Goal: Information Seeking & Learning: Learn about a topic

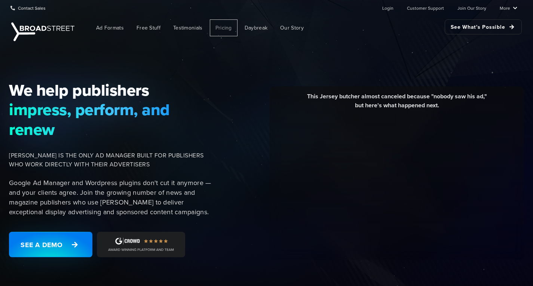
click at [223, 28] on span "Pricing" at bounding box center [224, 28] width 16 height 8
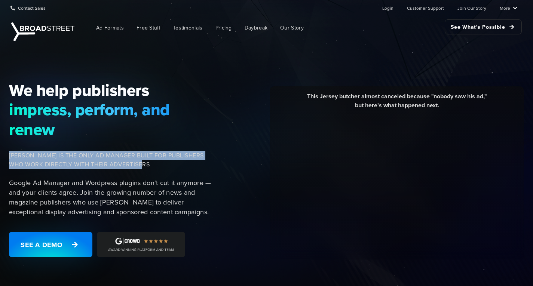
drag, startPoint x: 162, startPoint y: 165, endPoint x: 10, endPoint y: 157, distance: 152.5
click at [10, 157] on span "[PERSON_NAME] IS THE ONLY AD MANAGER BUILT FOR PUBLISHERS WHO WORK DIRECTLY WIT…" at bounding box center [111, 160] width 205 height 18
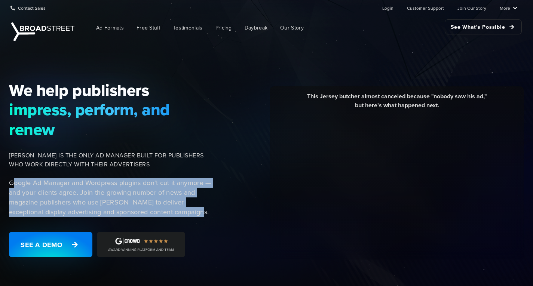
drag, startPoint x: 180, startPoint y: 214, endPoint x: 13, endPoint y: 184, distance: 169.5
click at [13, 184] on p "Google Ad Manager and Wordpress plugins don't cut it anymore — and your clients…" at bounding box center [111, 197] width 205 height 39
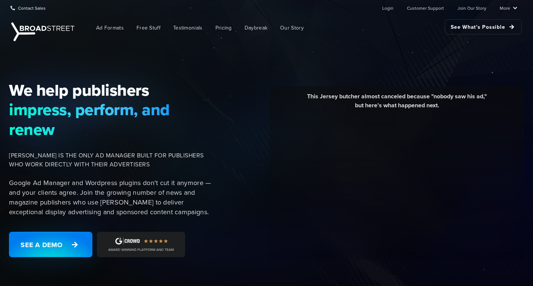
click at [200, 233] on div "We help publishers impress, perform, and renew BROADSTREET IS THE ONLY AD MANAG…" at bounding box center [113, 173] width 219 height 186
click at [228, 29] on span "Pricing" at bounding box center [224, 28] width 16 height 8
